Goal: Information Seeking & Learning: Find specific fact

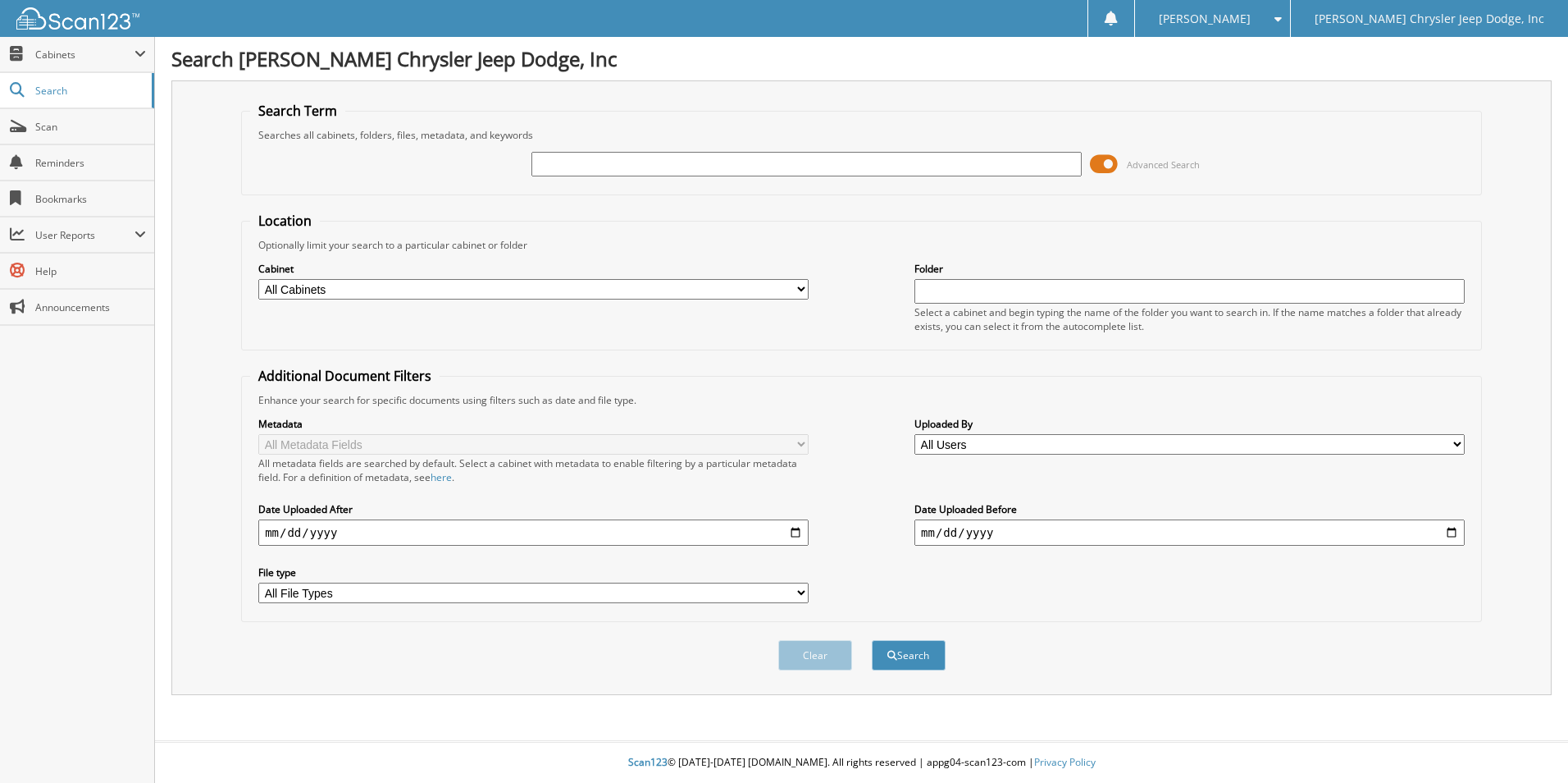
click at [1112, 167] on span at bounding box center [1105, 165] width 28 height 25
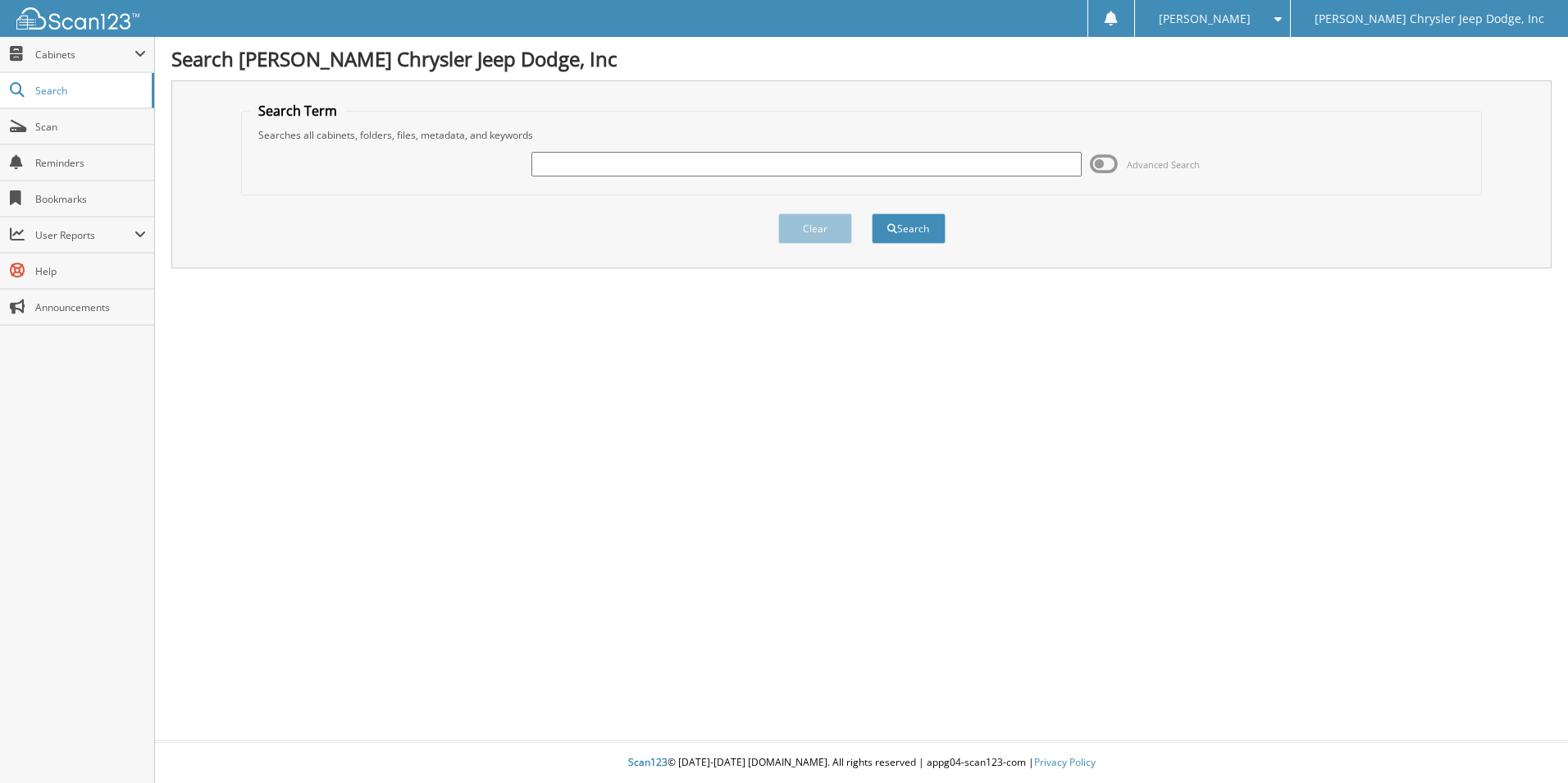
click at [688, 167] on input "text" at bounding box center [806, 165] width 551 height 25
click at [579, 157] on input "730" at bounding box center [806, 165] width 551 height 25
type input "73706"
click at [911, 227] on button "Search" at bounding box center [908, 229] width 74 height 31
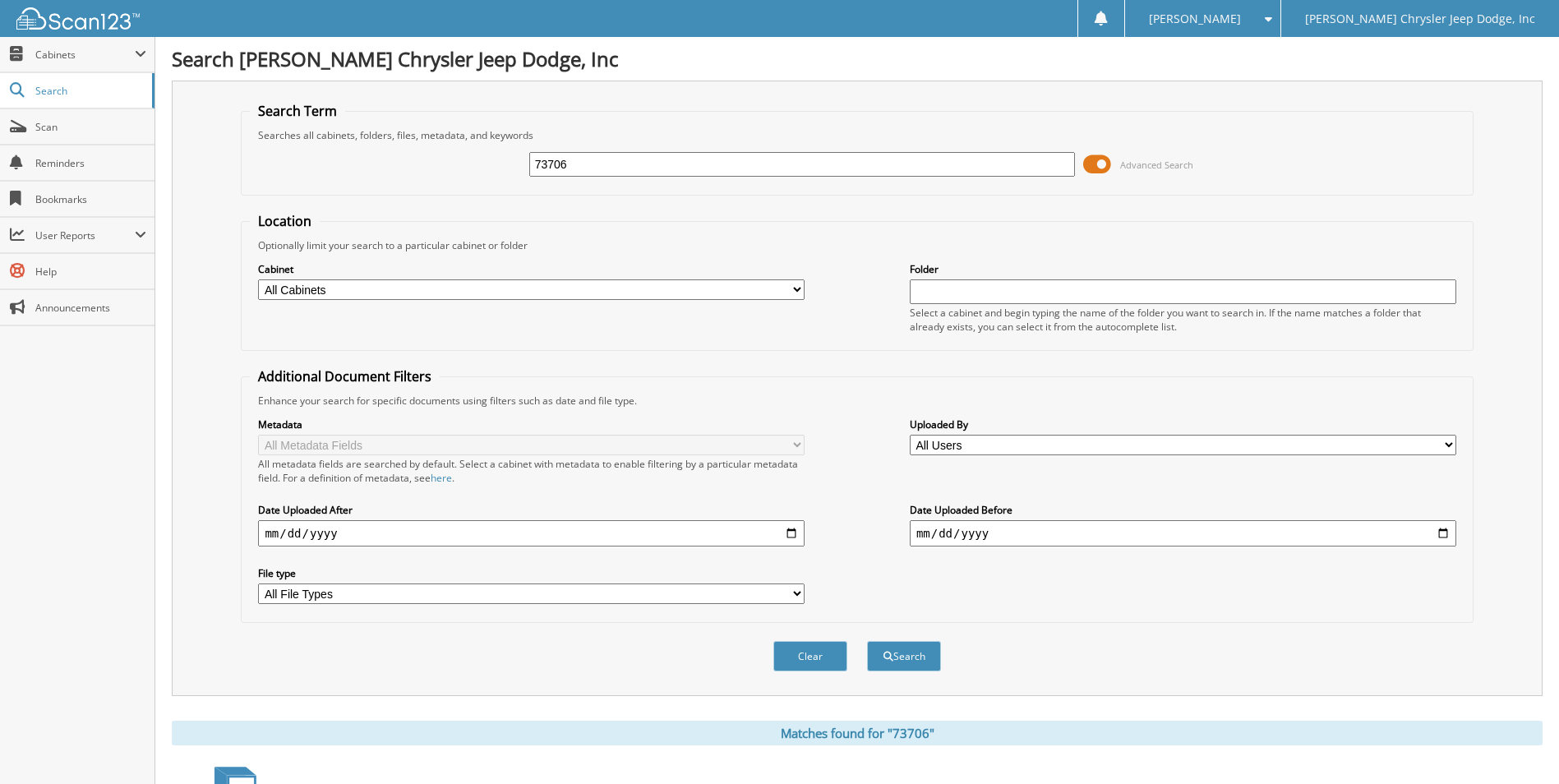
click at [1093, 164] on span at bounding box center [1097, 165] width 28 height 25
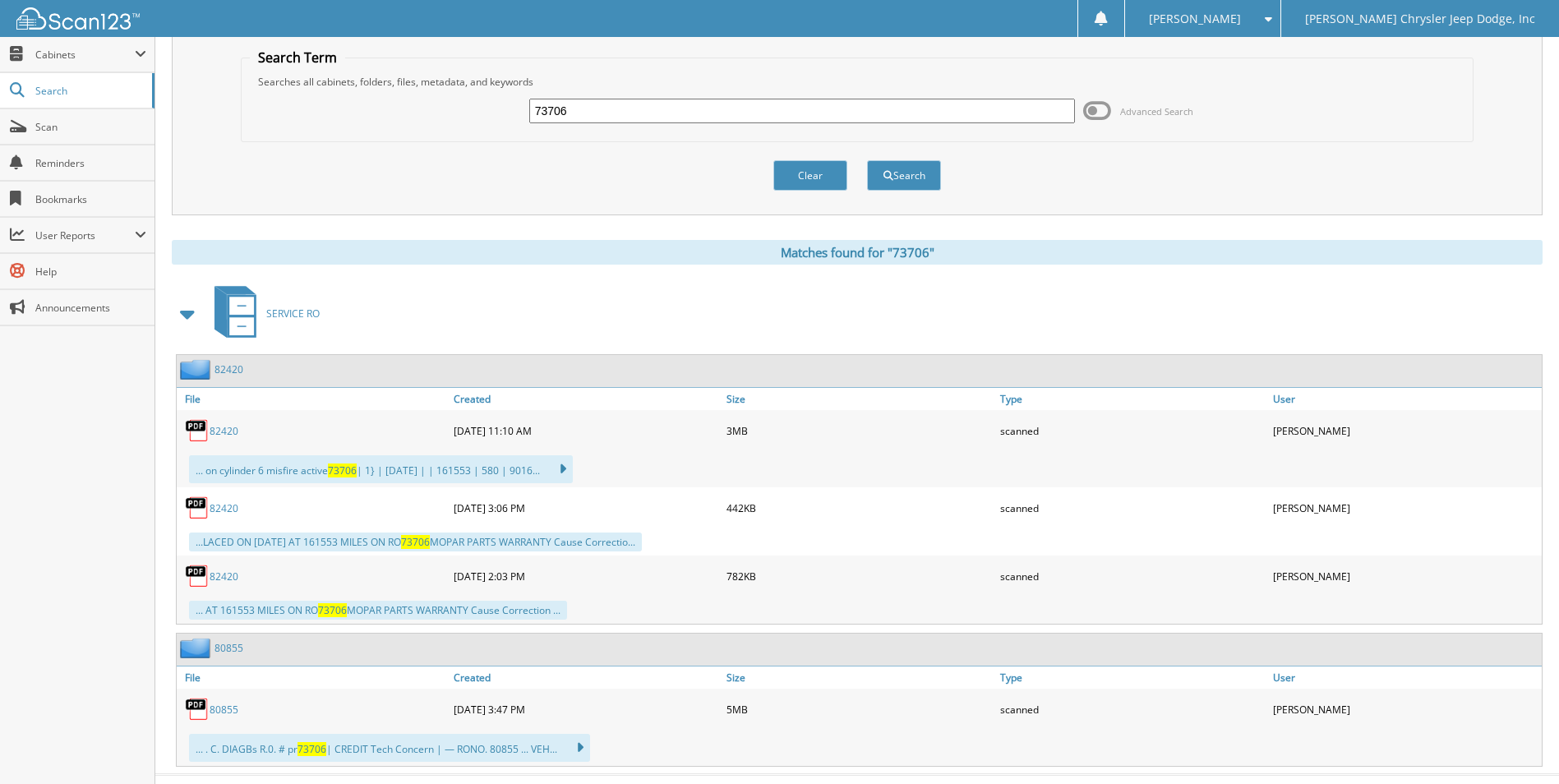
scroll to position [85, 0]
